Goal: Task Accomplishment & Management: Manage account settings

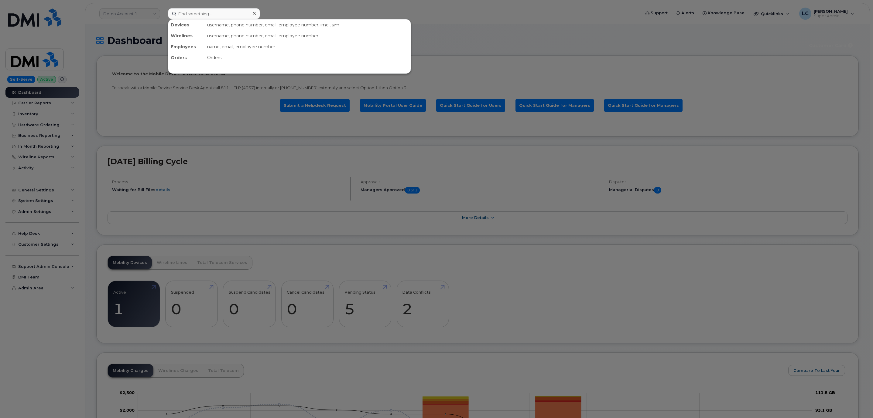
click at [234, 12] on input at bounding box center [214, 13] width 92 height 11
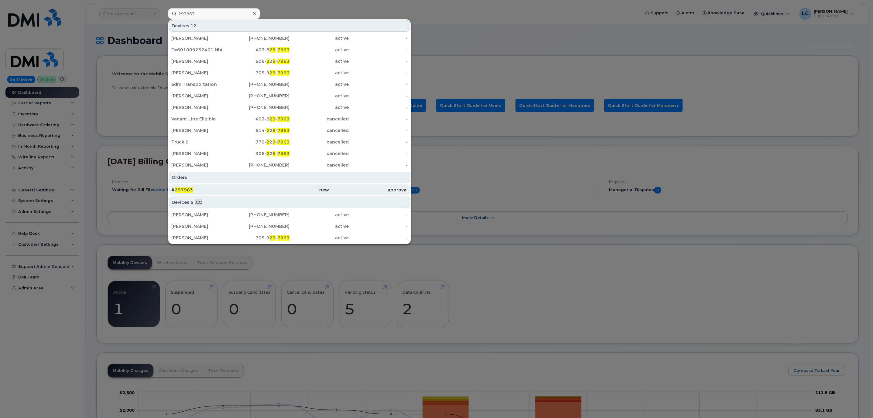
type input "297963"
click at [215, 191] on div "# 297963" at bounding box center [210, 190] width 79 height 6
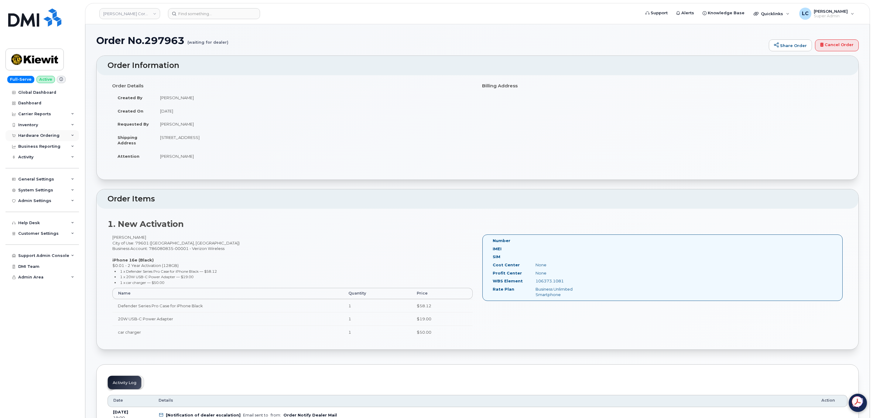
click at [57, 135] on div "Hardware Ordering" at bounding box center [38, 135] width 41 height 5
click at [38, 161] on link "Orders" at bounding box center [47, 159] width 63 height 12
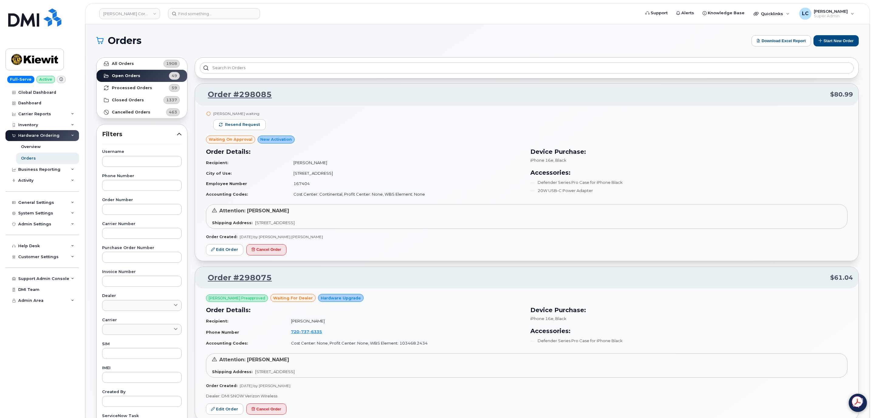
click at [146, 216] on div "Username Phone Number Order Number Carrier Number Purchase Order Number Invoice…" at bounding box center [142, 290] width 94 height 281
click at [151, 212] on input "text" at bounding box center [142, 209] width 80 height 11
paste input "297963"
type input "297963"
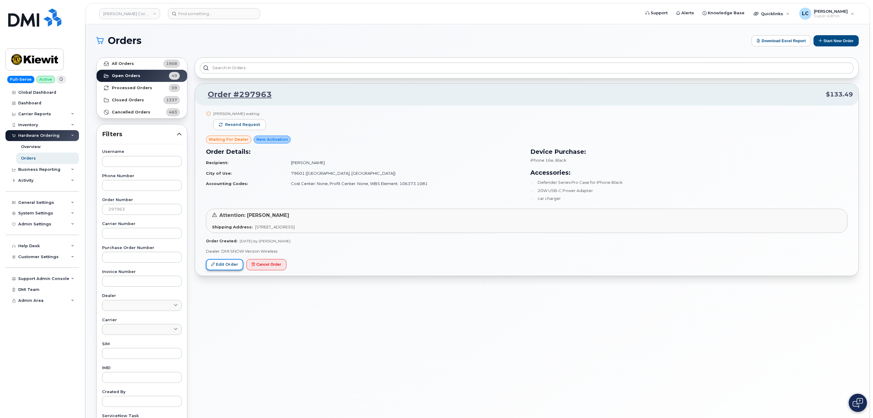
click at [225, 267] on link "Edit Order" at bounding box center [224, 264] width 37 height 11
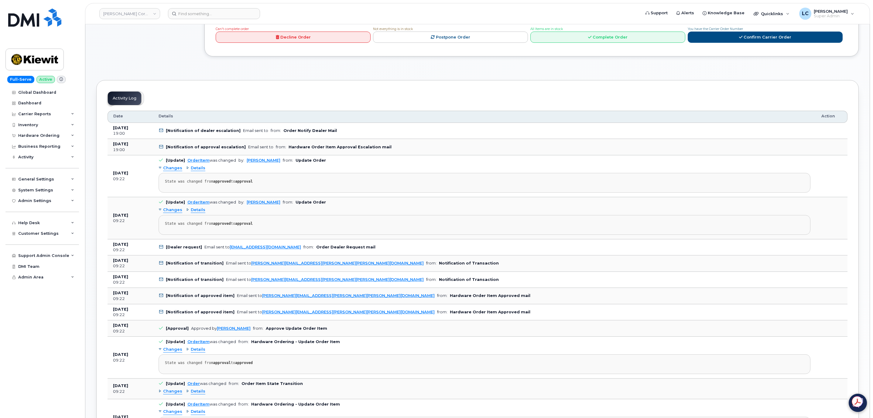
scroll to position [316, 0]
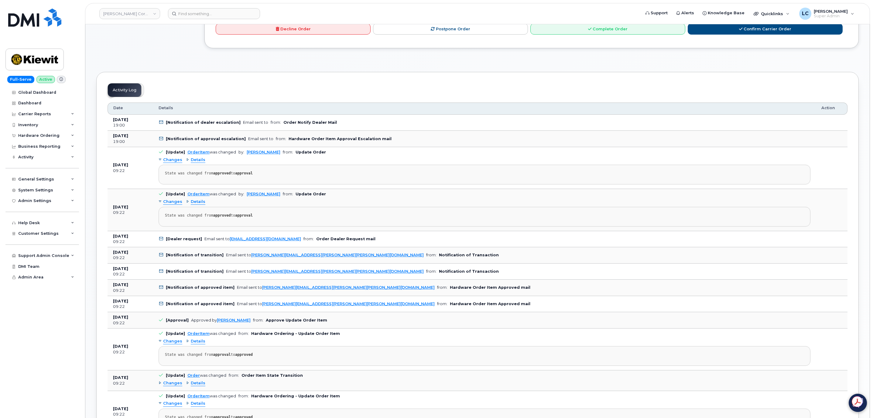
click at [179, 163] on span "Changes" at bounding box center [172, 160] width 19 height 6
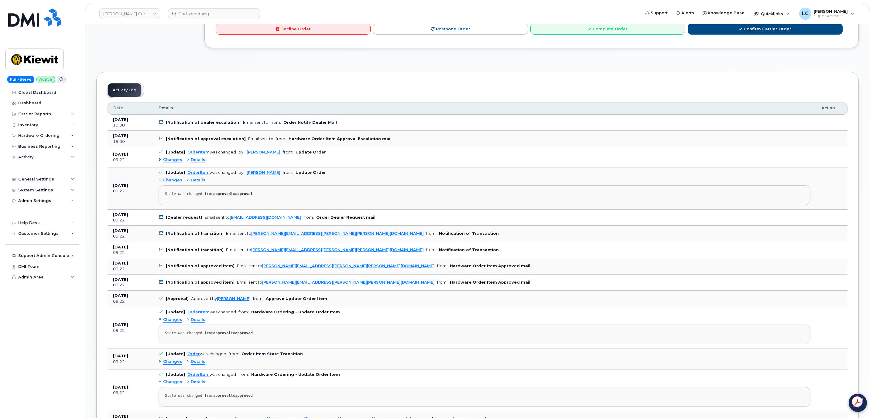
click at [175, 163] on span "Changes" at bounding box center [172, 160] width 19 height 6
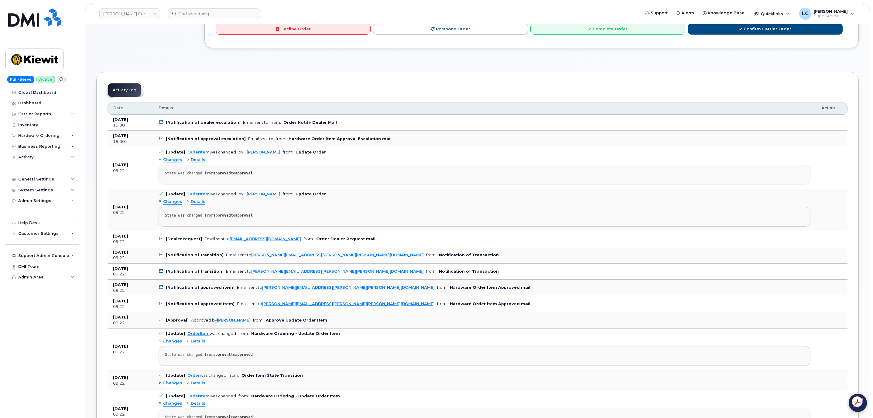
click at [195, 163] on span "Details" at bounding box center [198, 160] width 15 height 6
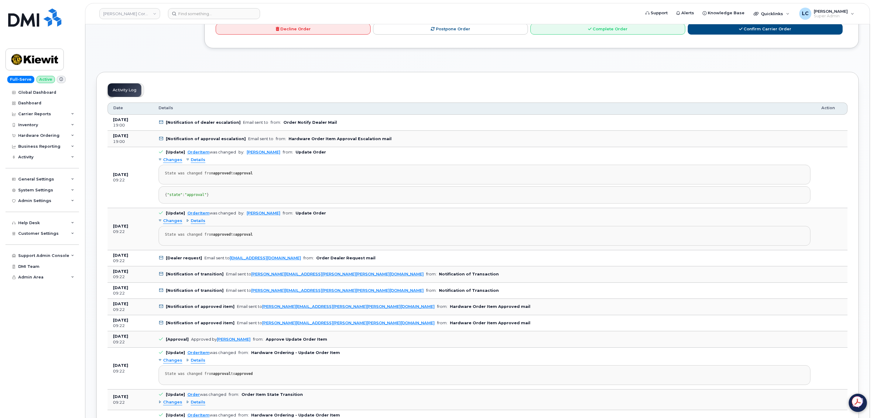
click at [174, 224] on span "Changes" at bounding box center [172, 221] width 19 height 6
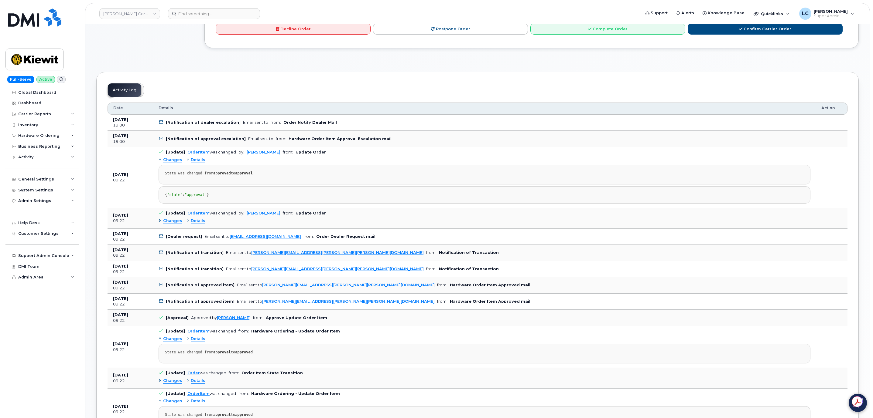
click at [168, 224] on span "Changes" at bounding box center [172, 221] width 19 height 6
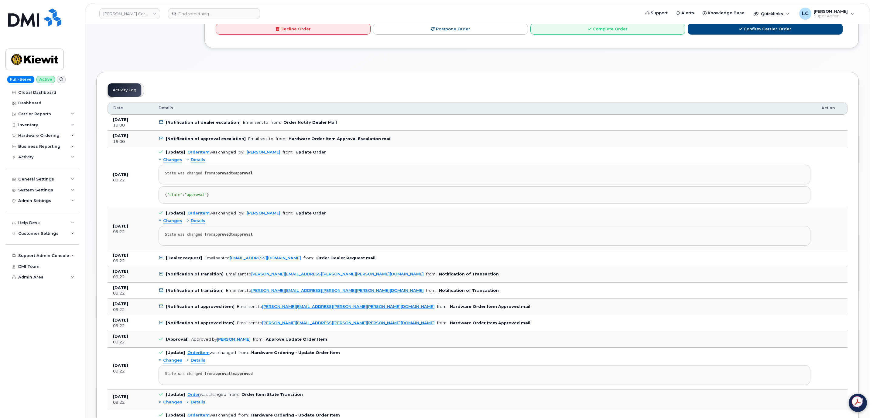
click at [186, 224] on div "Details" at bounding box center [195, 221] width 19 height 6
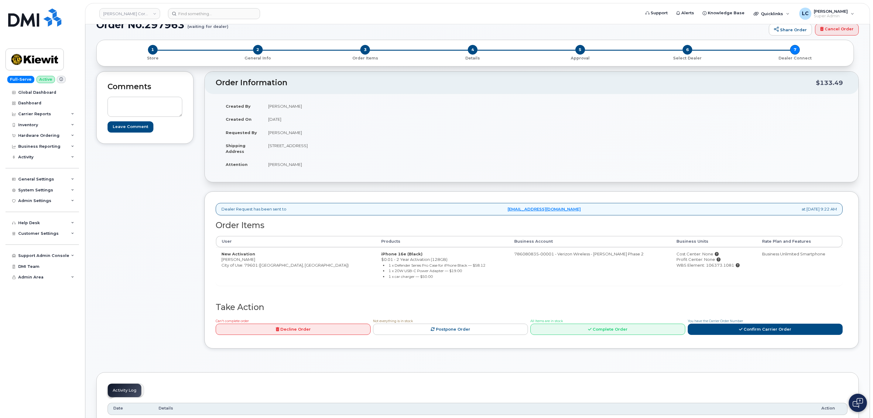
scroll to position [0, 0]
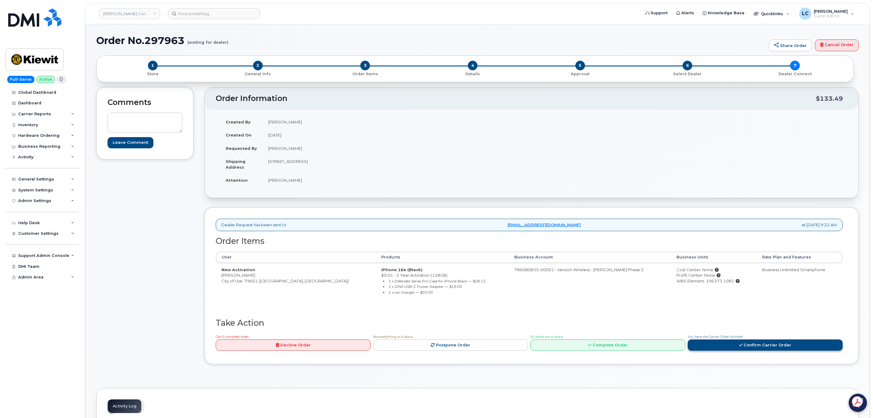
click at [756, 351] on link "Confirm Carrier Order" at bounding box center [765, 345] width 155 height 11
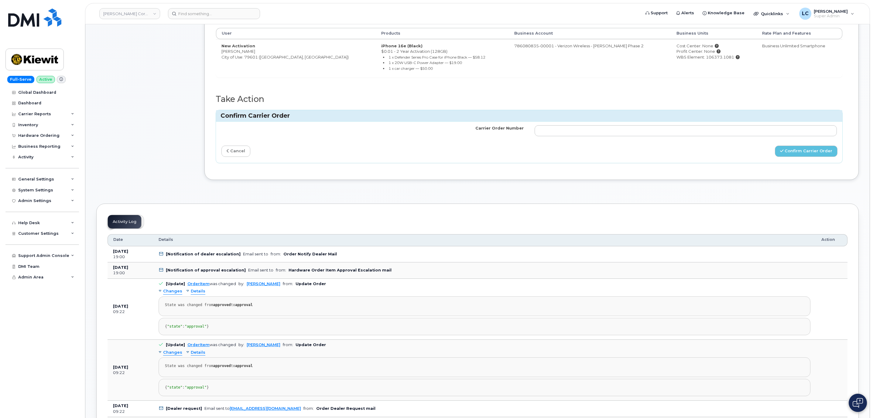
scroll to position [228, 0]
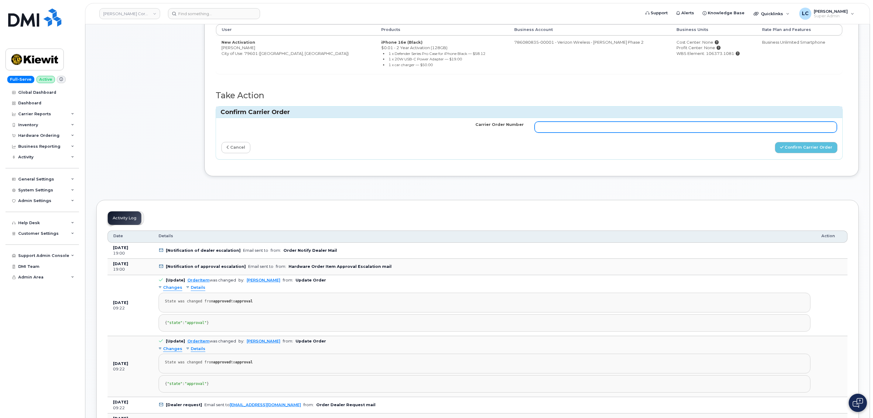
click at [578, 133] on input "Carrier Order Number" at bounding box center [685, 127] width 302 height 11
click at [581, 129] on input "Carrier Order Number" at bounding box center [685, 127] width 302 height 11
paste input "MB3000586712794"
type input "MB3000586712794"
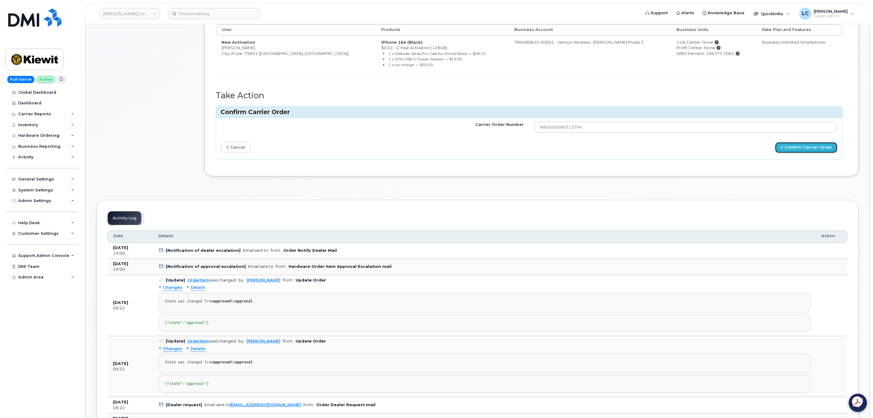
click at [800, 152] on button "Confirm Carrier Order" at bounding box center [806, 147] width 63 height 11
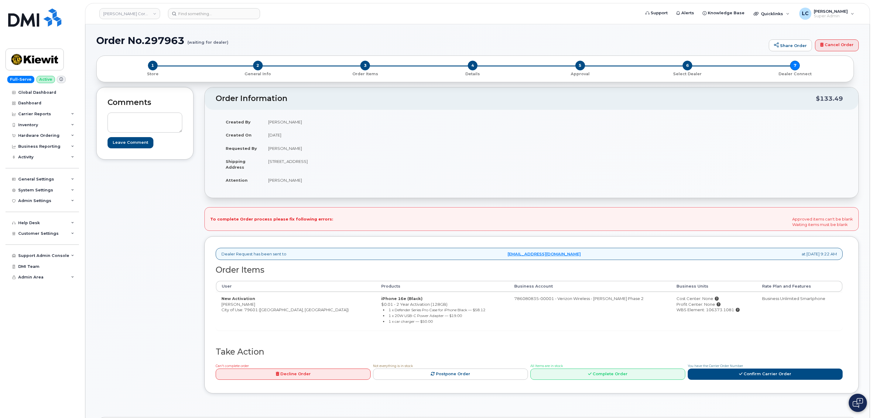
click at [221, 5] on header "[PERSON_NAME] Corporation Support Alerts Knowledge Base Quicklinks Suspend / Ca…" at bounding box center [477, 13] width 785 height 21
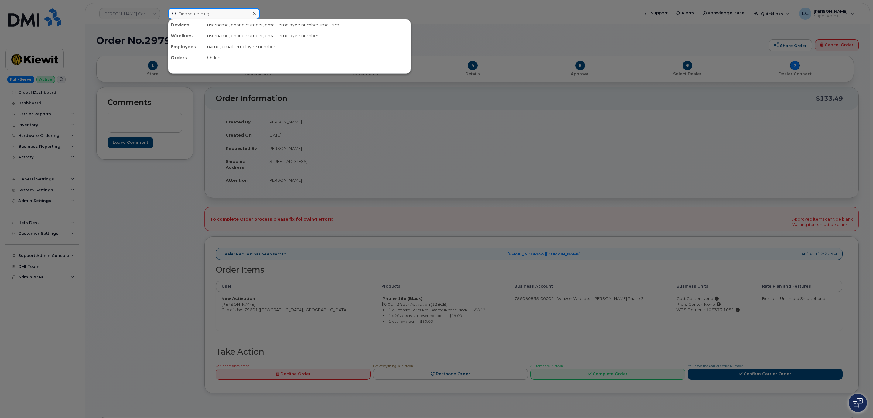
click at [222, 11] on input at bounding box center [214, 13] width 92 height 11
paste input "[PHONE_NUMBER]"
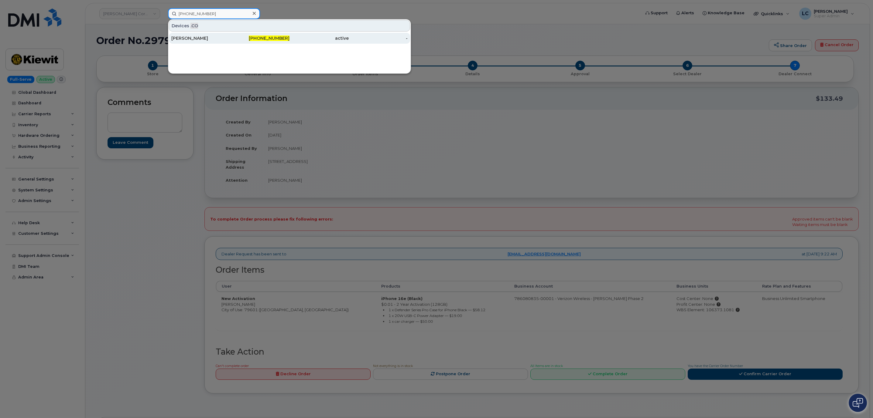
type input "[PHONE_NUMBER]"
click at [239, 41] on div "[PHONE_NUMBER]" at bounding box center [259, 38] width 59 height 6
